Goal: Information Seeking & Learning: Check status

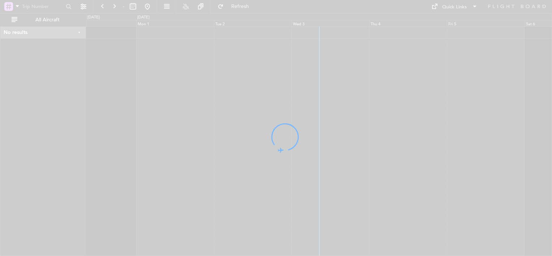
drag, startPoint x: 366, startPoint y: 84, endPoint x: 286, endPoint y: 77, distance: 80.9
click at [286, 77] on div at bounding box center [276, 128] width 552 height 256
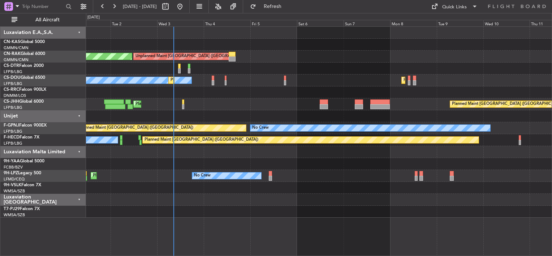
click at [265, 69] on div "Planned Maint [GEOGRAPHIC_DATA] ([GEOGRAPHIC_DATA]) Unplanned Maint [GEOGRAPHIC…" at bounding box center [319, 122] width 466 height 191
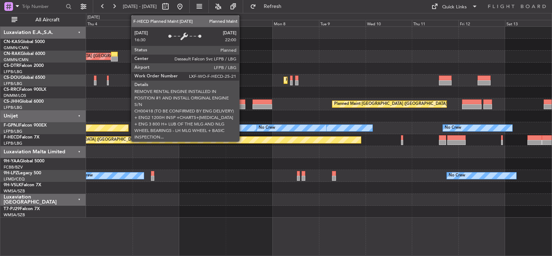
click at [224, 137] on div "Planned Maint [GEOGRAPHIC_DATA] ([GEOGRAPHIC_DATA])" at bounding box center [193, 140] width 336 height 7
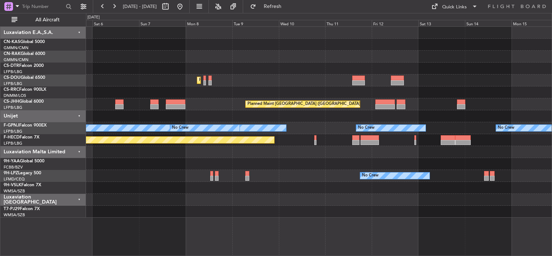
click at [199, 98] on div "Planned Maint [GEOGRAPHIC_DATA] ([GEOGRAPHIC_DATA])" at bounding box center [319, 104] width 466 height 12
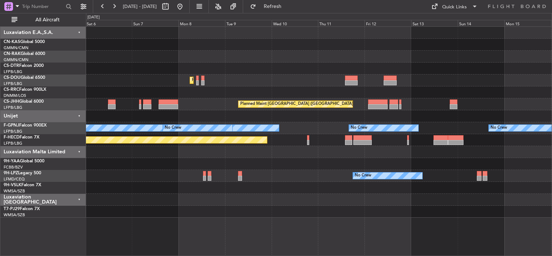
click at [373, 83] on div "Planned Maint [GEOGRAPHIC_DATA] ([GEOGRAPHIC_DATA]) Planned Maint [GEOGRAPHIC_D…" at bounding box center [319, 80] width 466 height 12
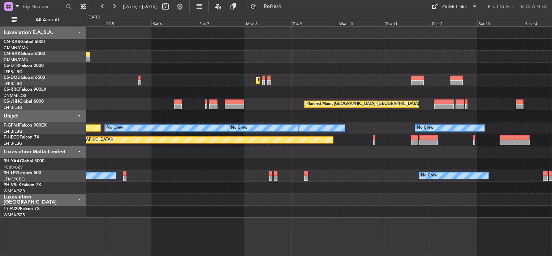
click at [252, 97] on div "Unplanned Maint [GEOGRAPHIC_DATA] ([GEOGRAPHIC_DATA]) Planned Maint [GEOGRAPHIC…" at bounding box center [319, 122] width 466 height 191
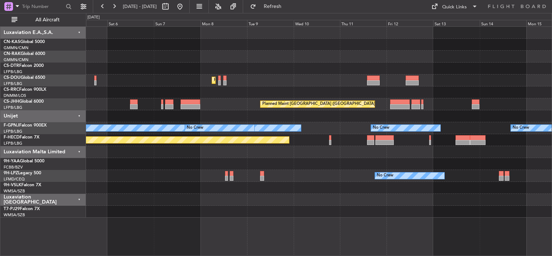
click at [435, 98] on div "Unplanned Maint [GEOGRAPHIC_DATA] ([GEOGRAPHIC_DATA]) Planned Maint Sofia Plann…" at bounding box center [319, 122] width 466 height 191
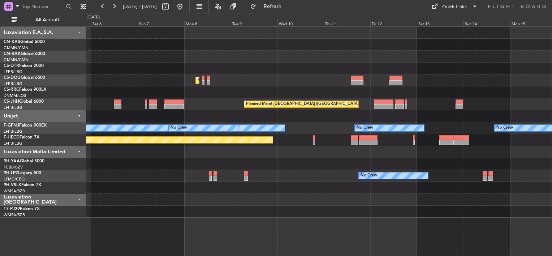
click at [168, 107] on div at bounding box center [174, 106] width 20 height 5
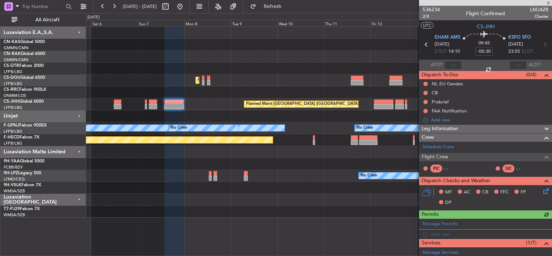
click at [547, 3] on div at bounding box center [485, 3] width 133 height 6
click at [549, 2] on div at bounding box center [485, 3] width 133 height 6
click at [377, 7] on div "[DATE] - [DATE] Refresh Quick Links All Aircraft" at bounding box center [276, 6] width 552 height 13
click at [547, 3] on span at bounding box center [548, 3] width 7 height 7
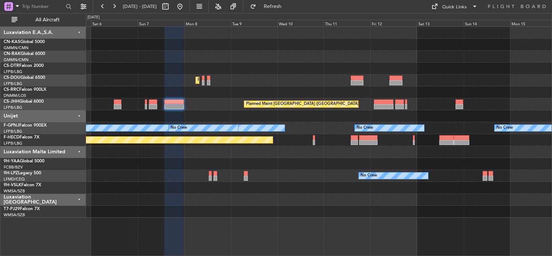
type input "0"
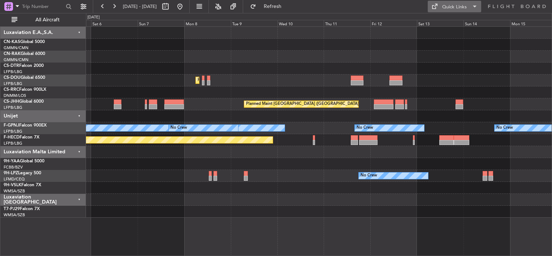
click at [472, 7] on span at bounding box center [474, 6] width 9 height 9
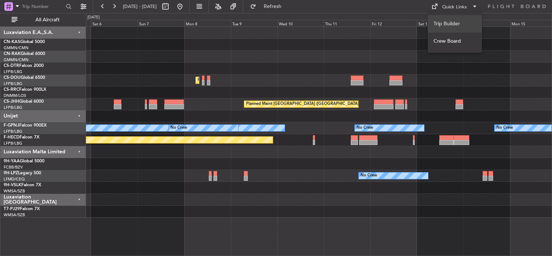
click at [446, 23] on button "Trip Builder" at bounding box center [455, 23] width 54 height 17
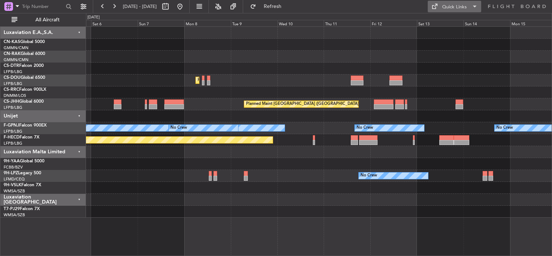
click at [444, 4] on div "Quick Links" at bounding box center [454, 7] width 25 height 7
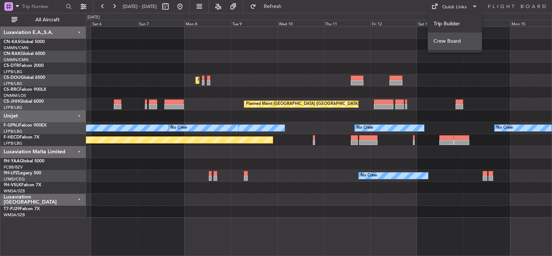
click at [442, 40] on button "Crew Board" at bounding box center [455, 41] width 54 height 17
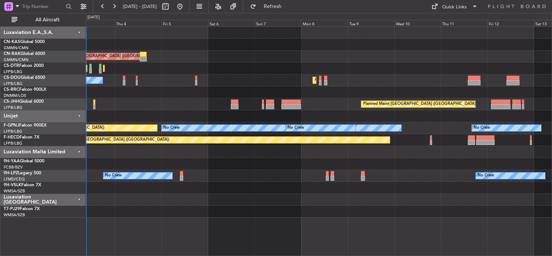
click at [318, 88] on div "Unplanned Maint [GEOGRAPHIC_DATA] ([GEOGRAPHIC_DATA]) Planned Maint [GEOGRAPHIC…" at bounding box center [319, 122] width 466 height 191
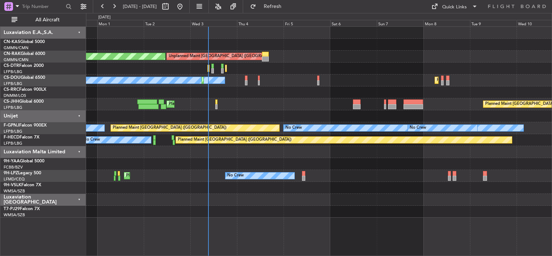
click at [423, 61] on div "Unplanned Maint [GEOGRAPHIC_DATA] ([GEOGRAPHIC_DATA]) Planned Maint [GEOGRAPHIC…" at bounding box center [319, 57] width 466 height 12
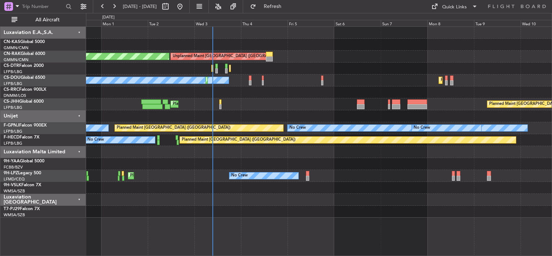
click at [240, 225] on div "Planned Maint [GEOGRAPHIC_DATA] ([GEOGRAPHIC_DATA]) Unplanned Maint [GEOGRAPHIC…" at bounding box center [319, 140] width 466 height 229
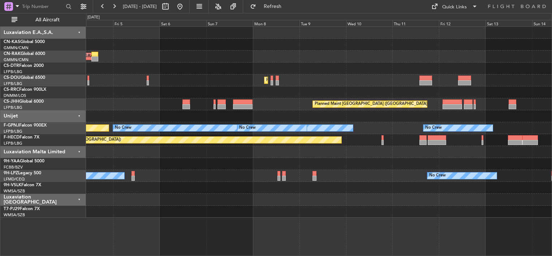
click at [355, 106] on div "Planned Maint [GEOGRAPHIC_DATA] ([GEOGRAPHIC_DATA]) Planned Maint [GEOGRAPHIC_D…" at bounding box center [319, 104] width 466 height 12
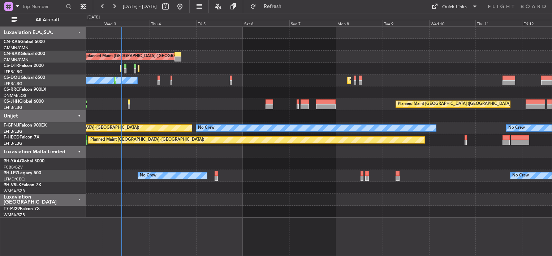
click at [367, 74] on div "Unplanned Maint [GEOGRAPHIC_DATA] ([GEOGRAPHIC_DATA]) Planned Maint [GEOGRAPHIC…" at bounding box center [319, 122] width 466 height 191
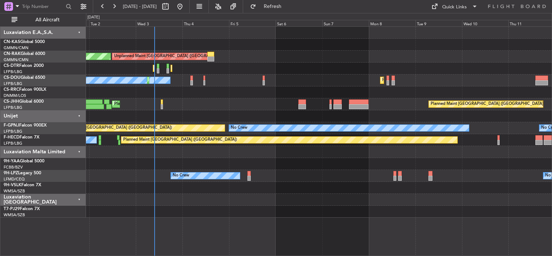
click at [346, 73] on div "Planned Maint Sofia Planned Maint Sofia" at bounding box center [319, 68] width 466 height 12
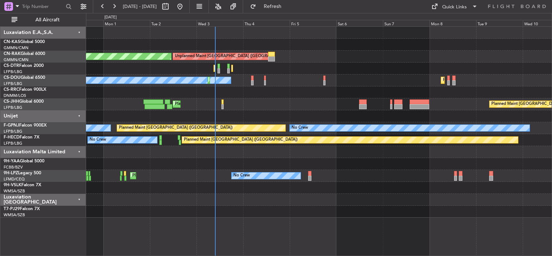
click at [205, 56] on div "Unplanned Maint [GEOGRAPHIC_DATA] ([GEOGRAPHIC_DATA]) Planned Maint [GEOGRAPHIC…" at bounding box center [319, 122] width 466 height 191
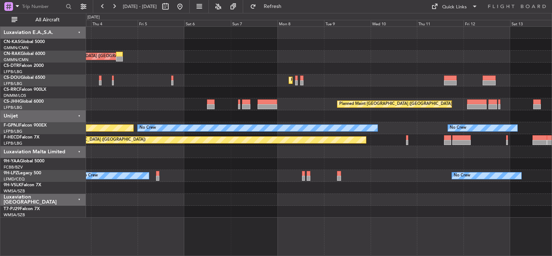
click at [216, 56] on div "Unplanned Maint [GEOGRAPHIC_DATA] ([GEOGRAPHIC_DATA]) Planned Maint [GEOGRAPHIC…" at bounding box center [319, 122] width 466 height 191
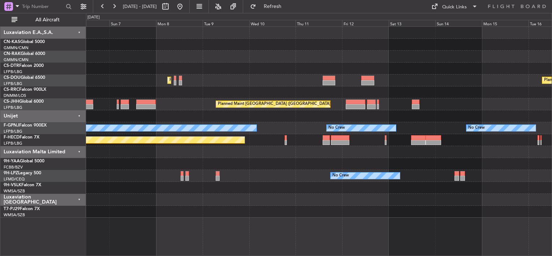
click at [376, 94] on div at bounding box center [319, 92] width 466 height 12
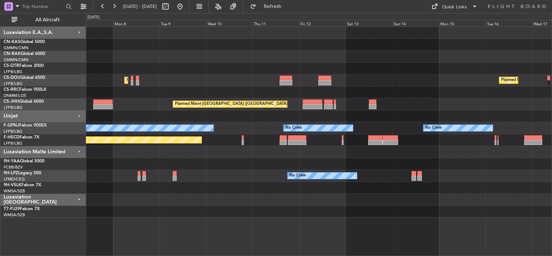
click at [334, 83] on div "Planned Maint [GEOGRAPHIC_DATA] ([GEOGRAPHIC_DATA]) Planned Maint [GEOGRAPHIC_D…" at bounding box center [319, 80] width 466 height 12
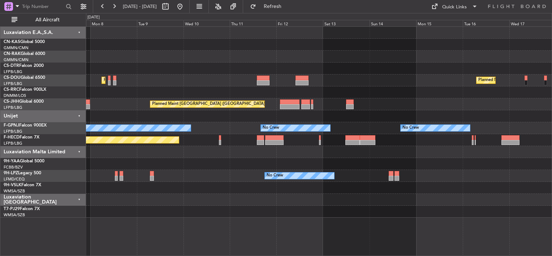
click at [257, 115] on div at bounding box center [319, 116] width 466 height 12
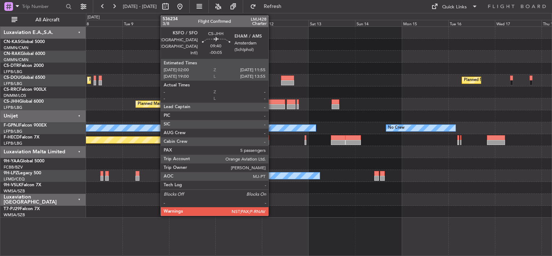
click at [272, 107] on div at bounding box center [276, 106] width 20 height 5
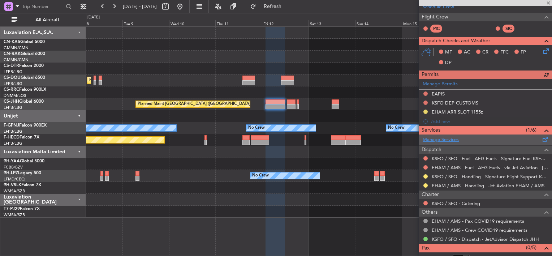
scroll to position [165, 0]
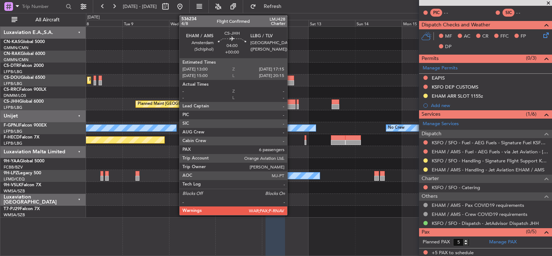
click at [290, 107] on div at bounding box center [291, 106] width 8 height 5
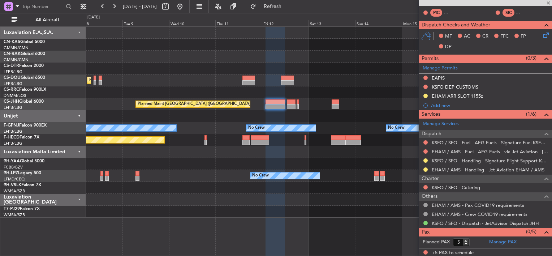
type input "6"
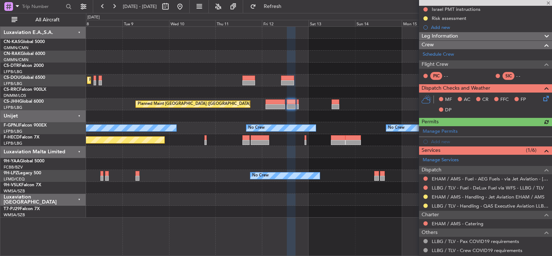
scroll to position [138, 0]
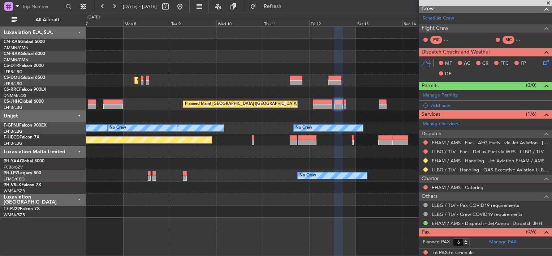
click at [419, 91] on fb-app "[DATE] - [DATE] Refresh Quick Links All Aircraft Planned Maint [GEOGRAPHIC_DATA…" at bounding box center [276, 130] width 552 height 250
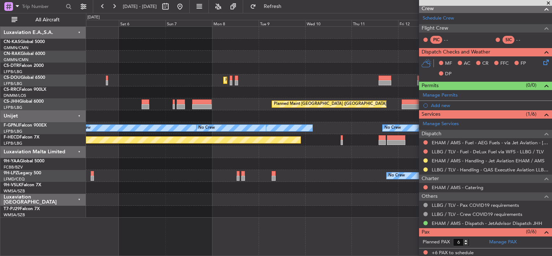
click at [365, 91] on div "Unplanned Maint [GEOGRAPHIC_DATA] ([GEOGRAPHIC_DATA]) Planned Maint Sofia Plann…" at bounding box center [319, 122] width 466 height 191
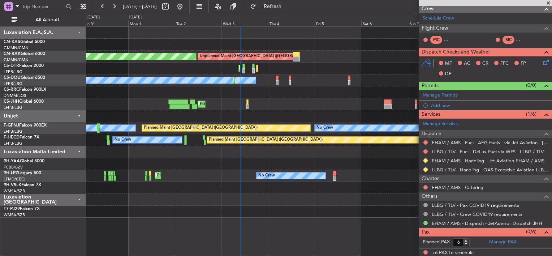
click at [344, 88] on div "Unplanned Maint [GEOGRAPHIC_DATA] ([GEOGRAPHIC_DATA]) Planned Maint [GEOGRAPHIC…" at bounding box center [319, 122] width 466 height 191
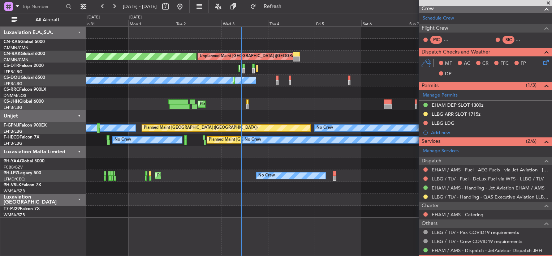
click at [10, 116] on div "Unijet" at bounding box center [43, 116] width 86 height 12
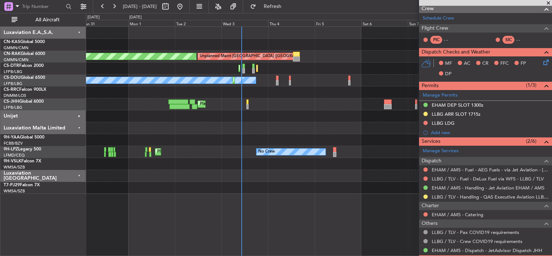
click at [9, 117] on div "Unijet" at bounding box center [43, 116] width 86 height 12
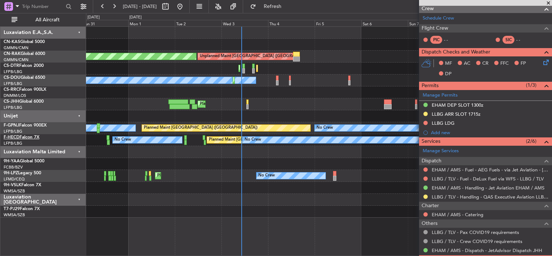
click at [7, 135] on span "F-HECD" at bounding box center [12, 137] width 16 height 4
